Goal: Information Seeking & Learning: Learn about a topic

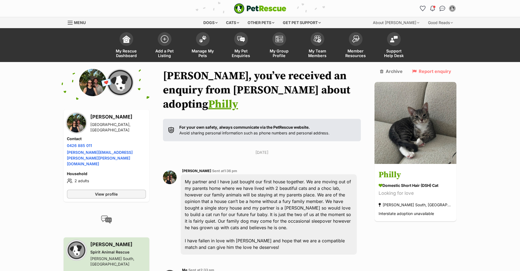
click at [432, 130] on img at bounding box center [416, 123] width 82 height 82
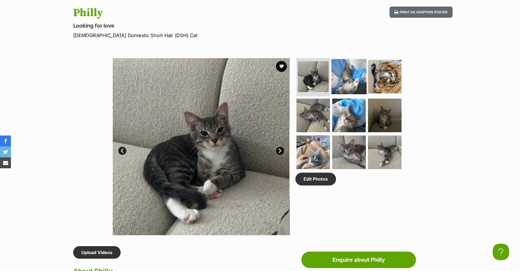
click at [346, 90] on img at bounding box center [349, 76] width 35 height 35
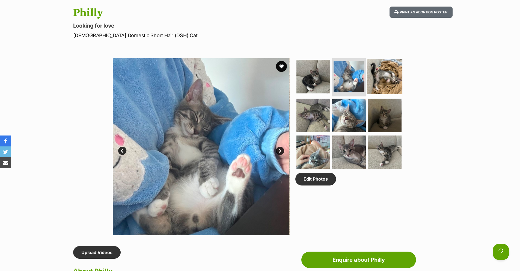
click at [382, 90] on img at bounding box center [384, 76] width 35 height 35
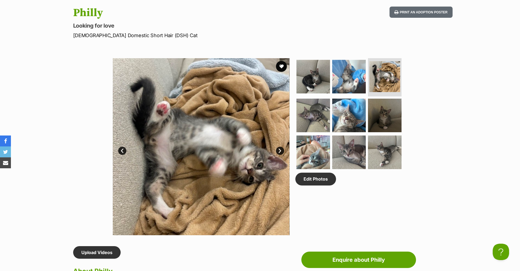
click at [330, 116] on ul at bounding box center [351, 115] width 112 height 114
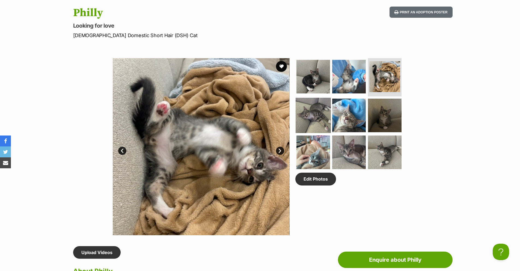
click at [316, 116] on img at bounding box center [313, 114] width 35 height 35
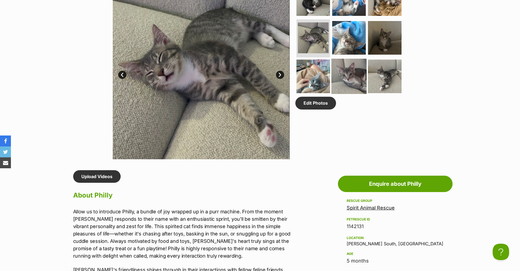
click at [338, 74] on img at bounding box center [349, 76] width 35 height 35
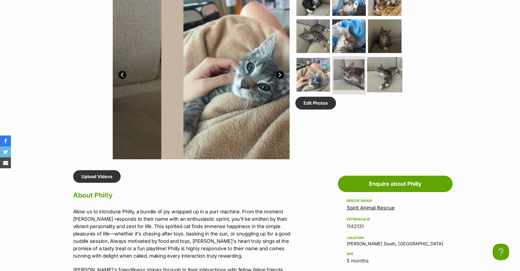
click at [368, 75] on img at bounding box center [384, 74] width 35 height 35
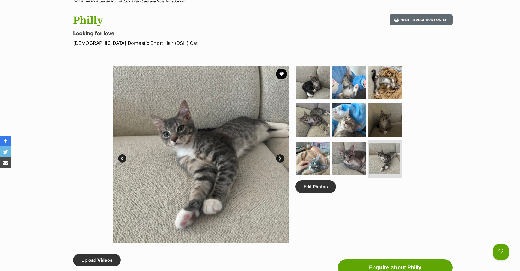
scroll to position [214, 0]
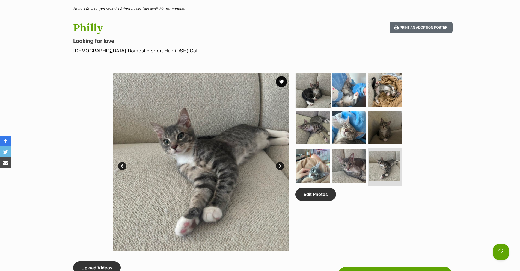
click at [319, 93] on img at bounding box center [313, 90] width 35 height 35
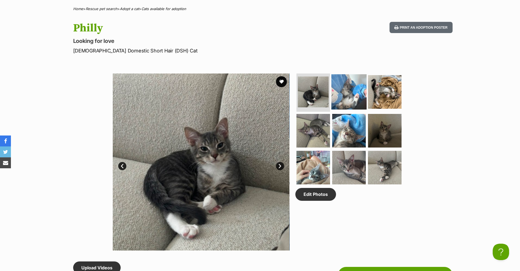
scroll to position [0, 0]
click at [335, 91] on img at bounding box center [349, 91] width 35 height 35
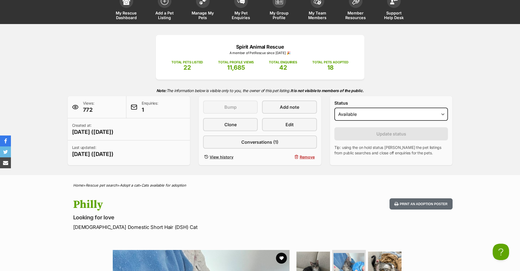
click at [137, 38] on div "Spirit Animal Rescue A member of PetRescue since [DATE] 🎉 TOTAL PETS LISTED 22 …" at bounding box center [260, 100] width 401 height 130
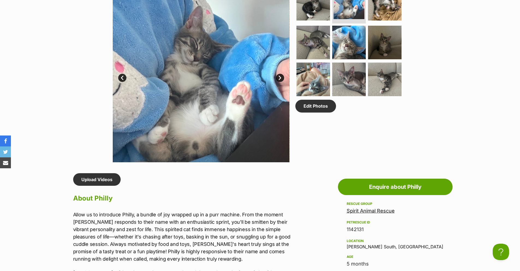
scroll to position [191, 0]
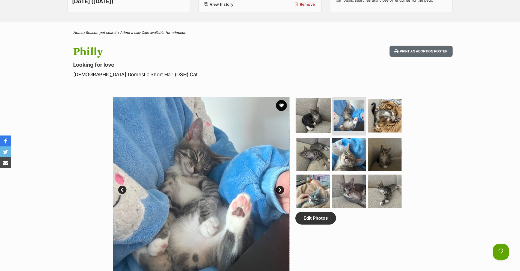
click at [306, 124] on img at bounding box center [313, 115] width 35 height 35
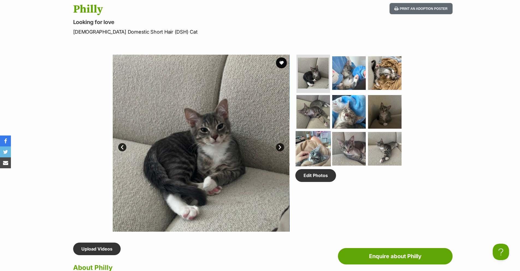
scroll to position [240, 0]
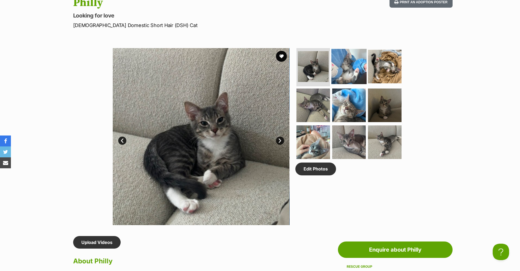
click at [348, 78] on img at bounding box center [349, 66] width 35 height 35
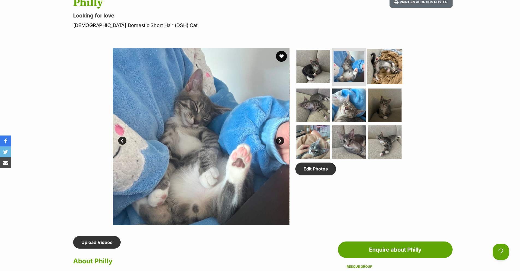
click at [386, 73] on img at bounding box center [384, 66] width 35 height 35
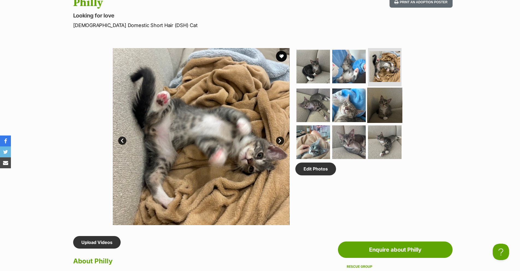
scroll to position [0, 0]
click at [359, 105] on img at bounding box center [349, 104] width 35 height 35
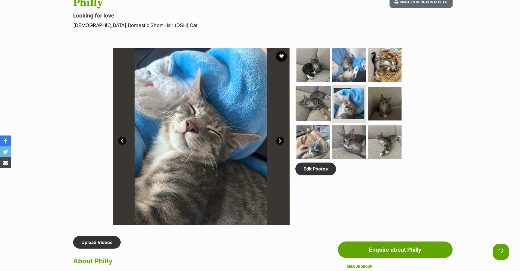
click at [320, 110] on img at bounding box center [313, 103] width 35 height 35
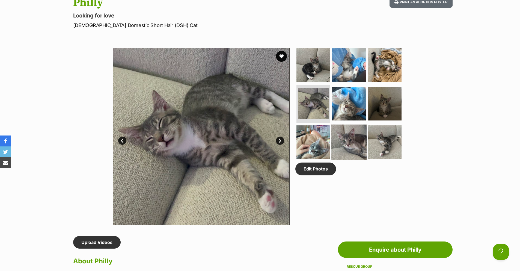
click at [343, 137] on img at bounding box center [349, 142] width 35 height 35
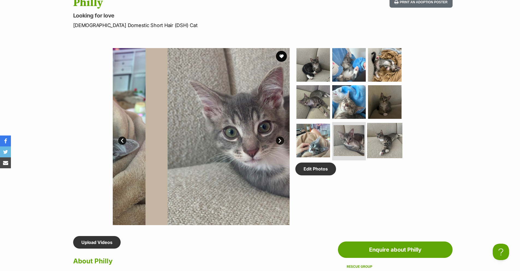
click at [378, 144] on img at bounding box center [384, 140] width 35 height 35
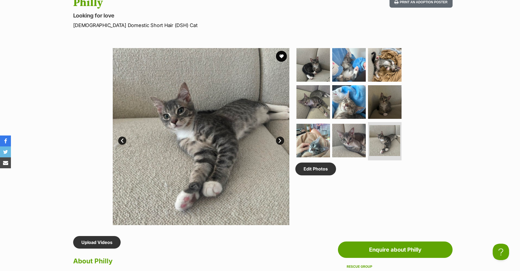
click at [365, 67] on ul at bounding box center [351, 105] width 112 height 114
click at [359, 69] on img at bounding box center [349, 64] width 35 height 35
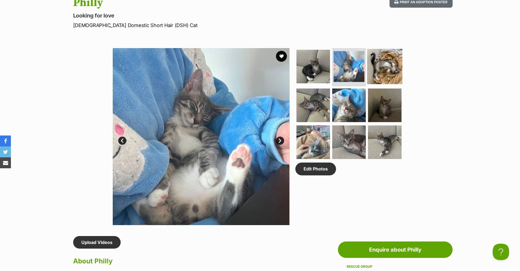
drag, startPoint x: 383, startPoint y: 61, endPoint x: 378, endPoint y: 56, distance: 6.6
click at [382, 60] on img at bounding box center [384, 66] width 35 height 35
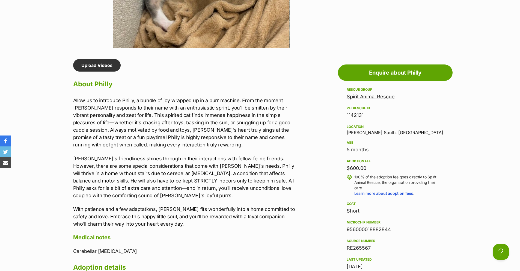
scroll to position [472, 0]
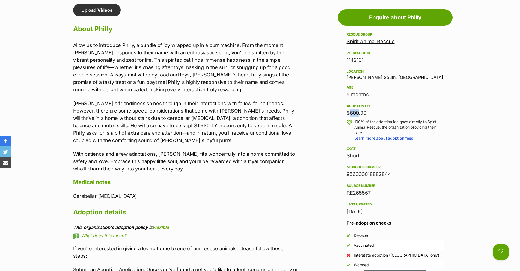
drag, startPoint x: 341, startPoint y: 111, endPoint x: 356, endPoint y: 113, distance: 14.5
click at [356, 113] on aside "Rescue group Spirit Animal Rescue PetRescue ID 1142131 Location [PERSON_NAME][G…" at bounding box center [395, 150] width 115 height 239
click at [356, 113] on div "$600.00" at bounding box center [395, 113] width 97 height 8
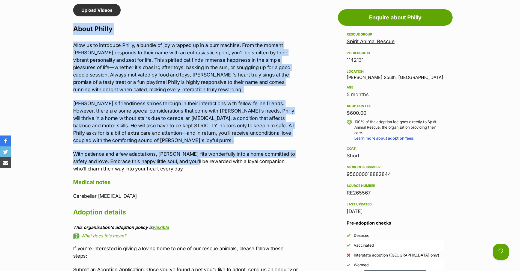
drag, startPoint x: 76, startPoint y: 32, endPoint x: 187, endPoint y: 164, distance: 172.1
click at [187, 164] on div "Upload Videos About Philly Allow us to introduce Philly, a bundle of joy wrappe…" at bounding box center [186, 206] width 226 height 404
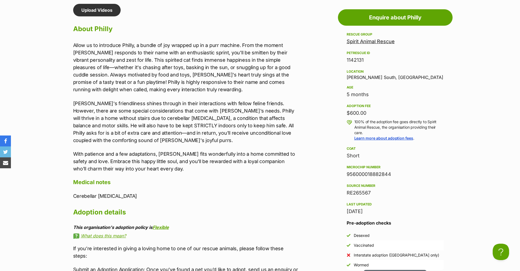
click at [187, 164] on p "With patience and a few adaptations, [PERSON_NAME] fits wonderfully into a home…" at bounding box center [186, 161] width 226 height 22
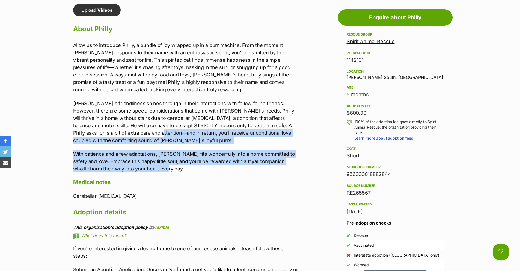
drag, startPoint x: 171, startPoint y: 172, endPoint x: 116, endPoint y: 135, distance: 66.2
click at [116, 135] on div "Allow us to introduce Philly, a bundle of joy wrapped up in a purr machine. Fro…" at bounding box center [186, 107] width 226 height 131
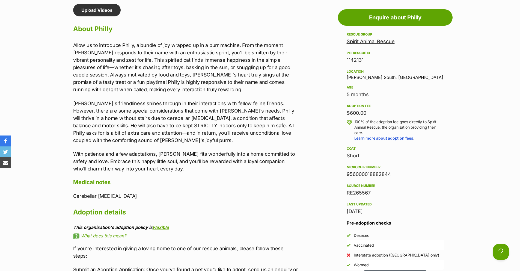
click at [107, 135] on p "[PERSON_NAME]'s friendliness shines through in their interactions with fellow f…" at bounding box center [186, 122] width 226 height 44
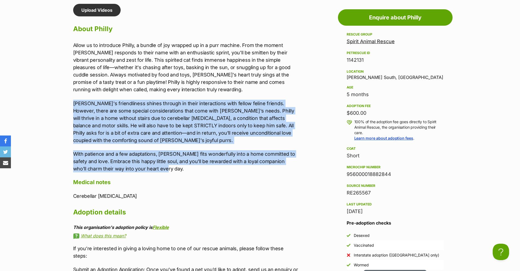
drag, startPoint x: 153, startPoint y: 167, endPoint x: 111, endPoint y: 94, distance: 83.7
click at [111, 94] on div "Allow us to introduce Philly, a bundle of joy wrapped up in a purr machine. Fro…" at bounding box center [186, 107] width 226 height 131
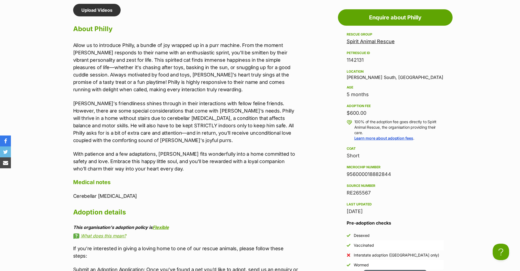
drag, startPoint x: 76, startPoint y: 28, endPoint x: 151, endPoint y: 117, distance: 116.9
click at [151, 117] on div "Upload Videos About Philly Allow us to introduce Philly, a bundle of joy wrappe…" at bounding box center [186, 206] width 226 height 404
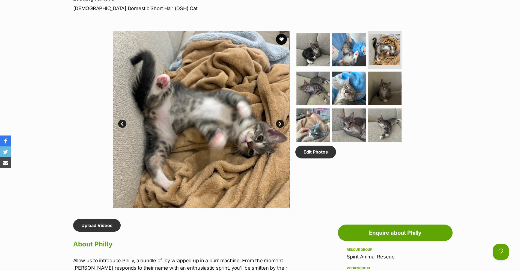
scroll to position [224, 0]
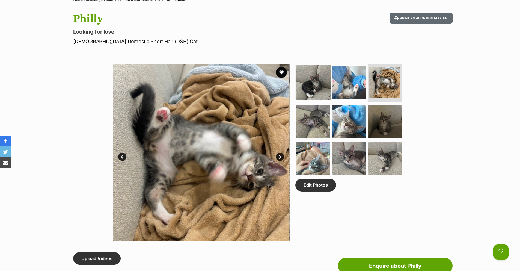
click at [325, 84] on img at bounding box center [313, 82] width 35 height 35
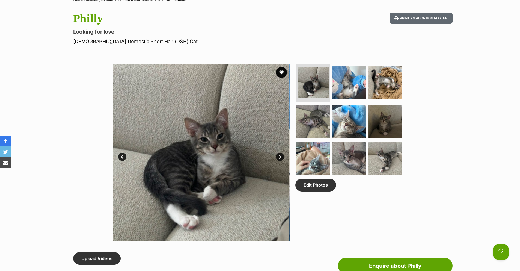
click at [330, 82] on ul at bounding box center [351, 121] width 112 height 114
click at [332, 82] on img at bounding box center [349, 82] width 35 height 35
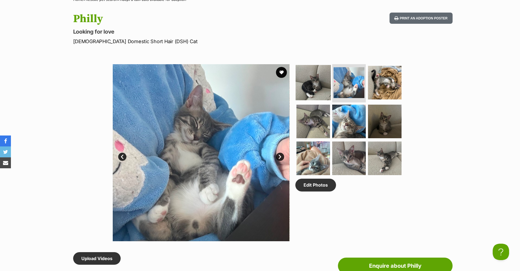
click at [337, 99] on li at bounding box center [349, 83] width 34 height 38
click at [306, 93] on img at bounding box center [313, 82] width 35 height 35
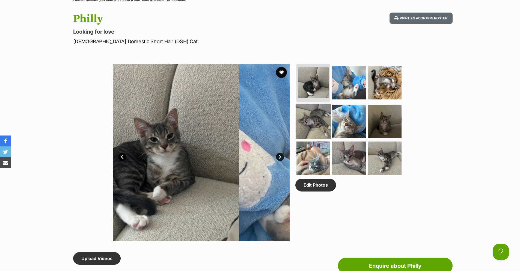
click at [316, 115] on img at bounding box center [313, 120] width 35 height 35
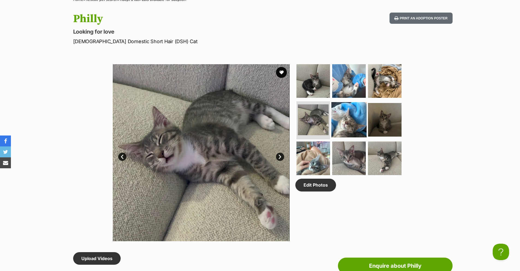
click at [360, 107] on img at bounding box center [349, 119] width 35 height 35
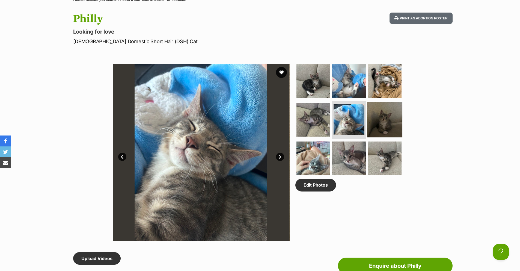
click at [395, 125] on img at bounding box center [384, 119] width 35 height 35
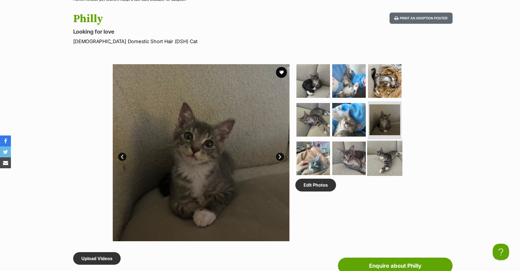
click at [388, 145] on img at bounding box center [384, 158] width 35 height 35
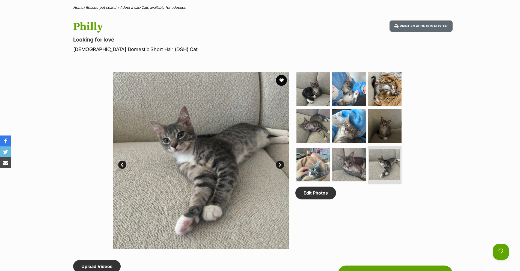
scroll to position [0, 0]
